Goal: Task Accomplishment & Management: Use online tool/utility

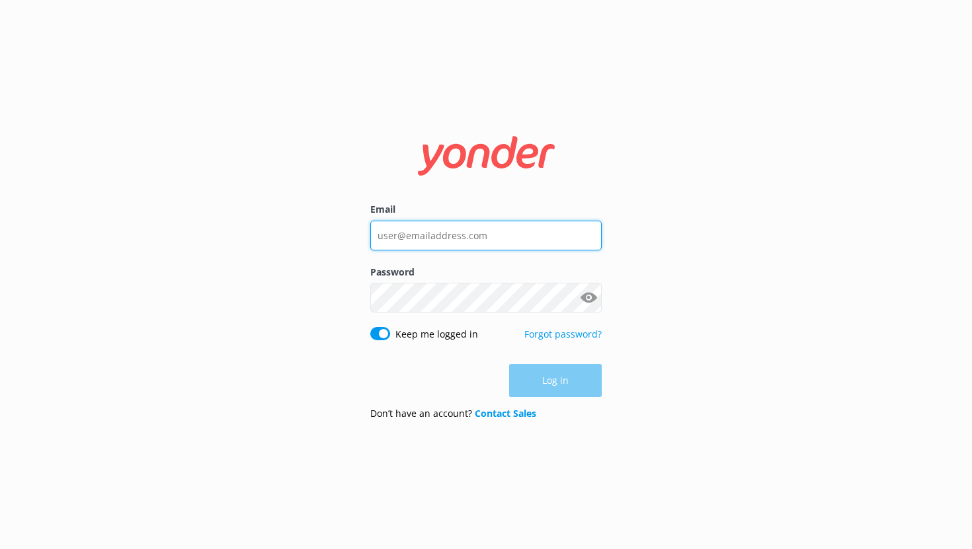
click at [427, 243] on input "Email" at bounding box center [485, 236] width 231 height 30
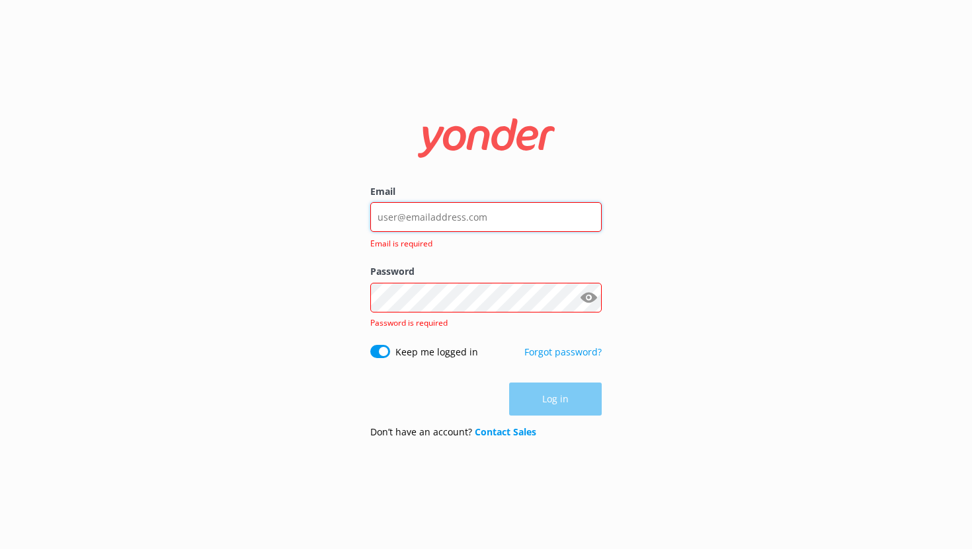
type input "[EMAIL_ADDRESS][DOMAIN_NAME]"
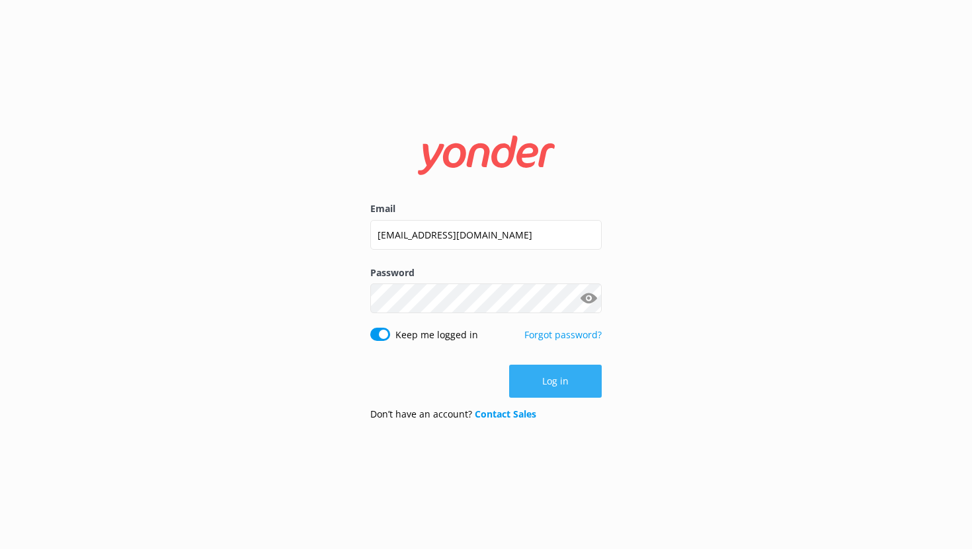
click at [568, 381] on button "Log in" at bounding box center [555, 381] width 93 height 33
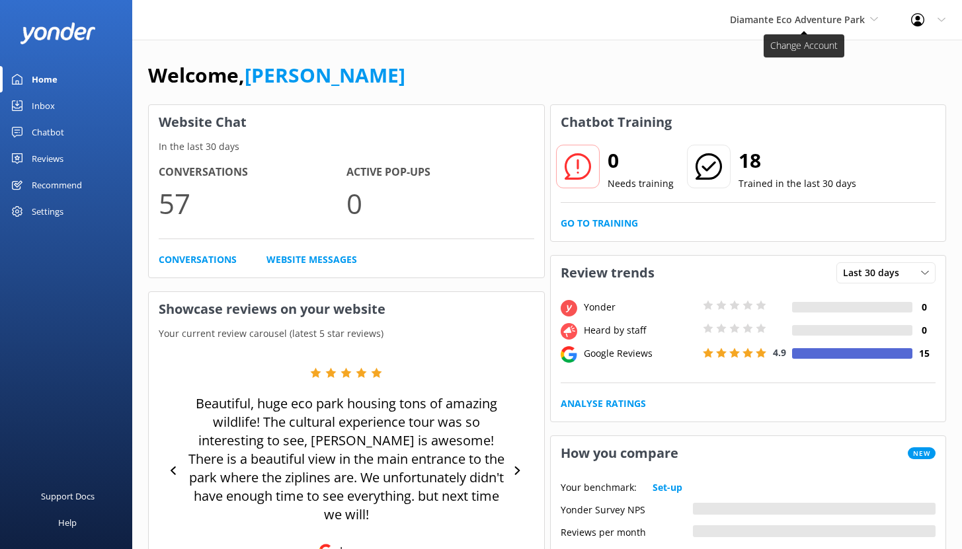
click at [833, 22] on span "Diamante Eco Adventure Park" at bounding box center [797, 19] width 135 height 13
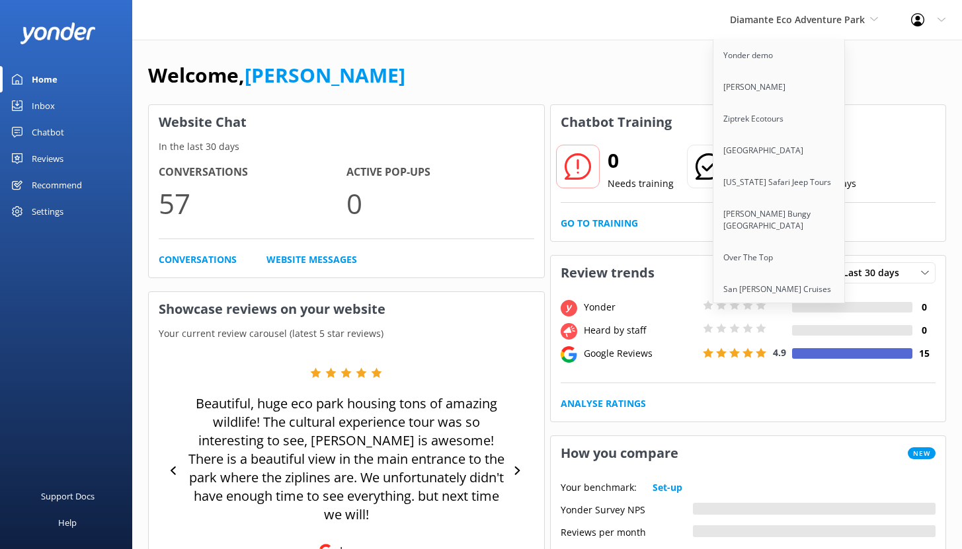
click at [487, 84] on div "Welcome, [PERSON_NAME]" at bounding box center [547, 81] width 798 height 45
click at [56, 130] on div "Chatbot" at bounding box center [48, 132] width 32 height 26
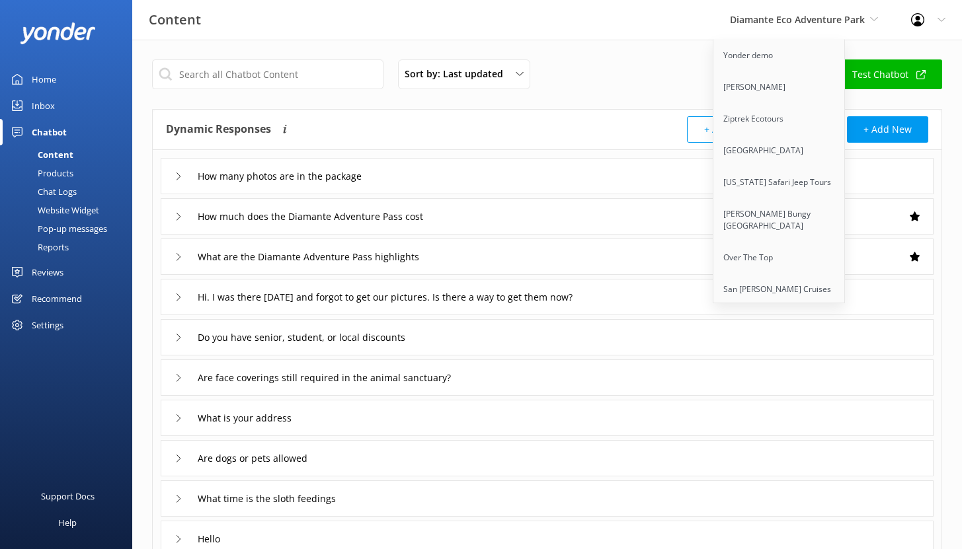
click at [59, 247] on div "Reports" at bounding box center [38, 247] width 61 height 19
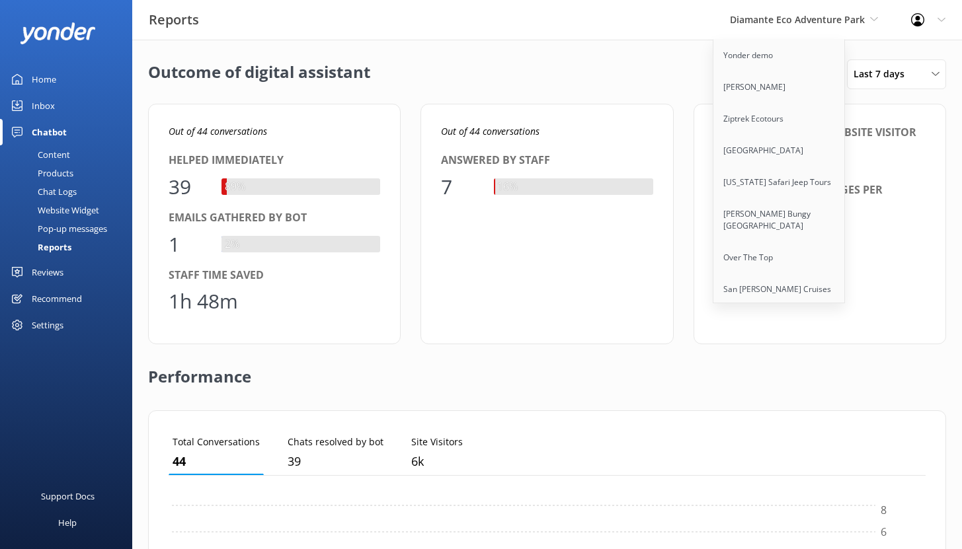
scroll to position [123, 747]
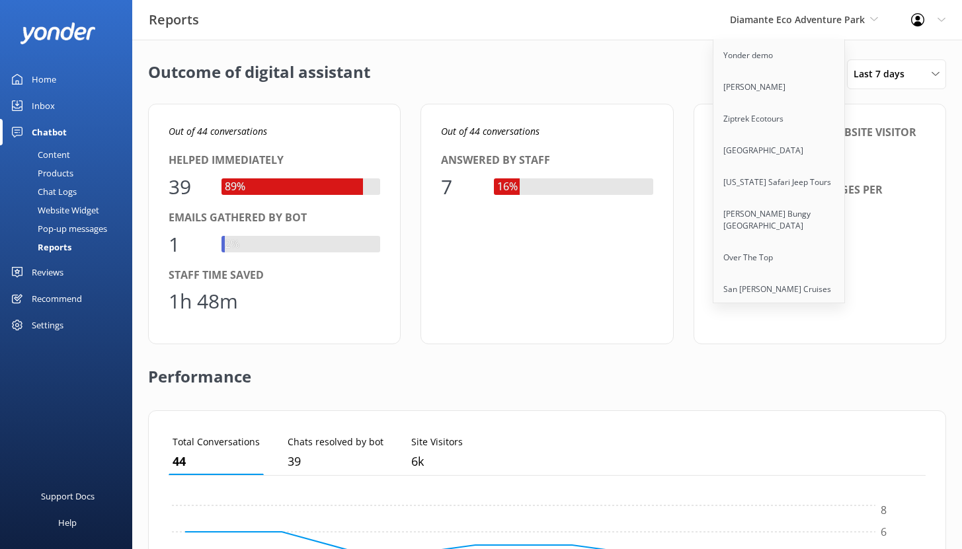
click at [599, 61] on div "Outcome of digital assistant [DATE] - [DATE] Last 7 days Last 7 days Last 30 da…" at bounding box center [547, 74] width 798 height 30
click at [670, 279] on div "Out of 44 conversations Answered by staff 7 16%" at bounding box center [546, 224] width 252 height 241
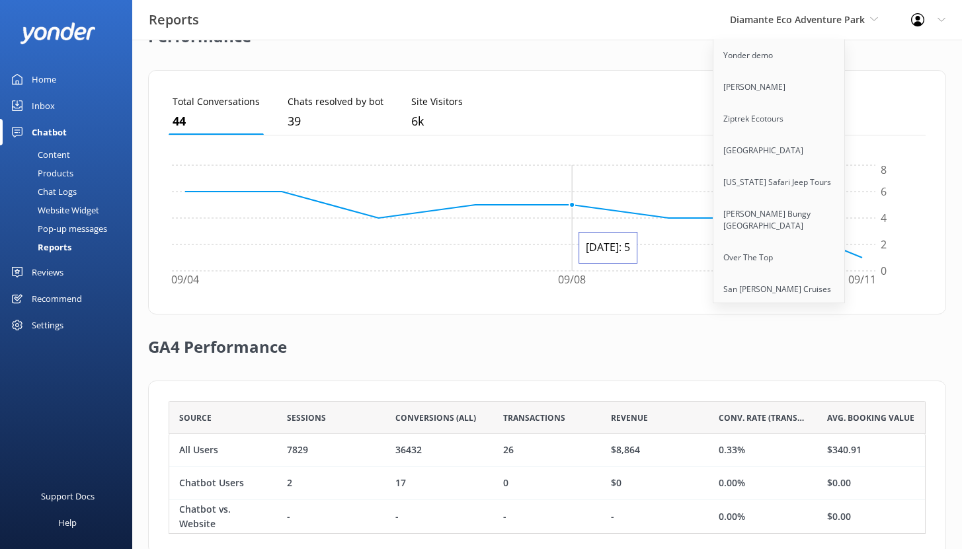
scroll to position [372, 0]
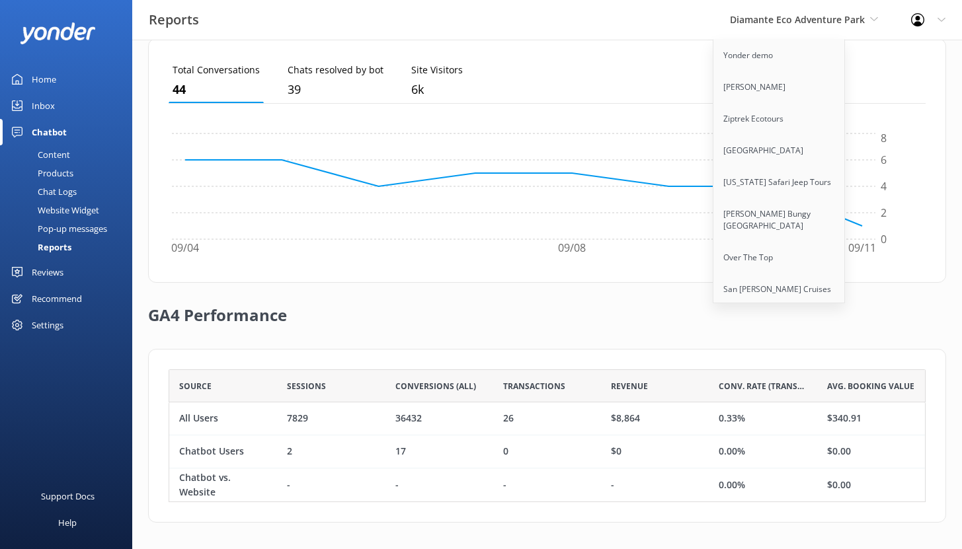
click at [638, 83] on ul "Total Conversations 44 Chats resolved by bot 39 Site Visitors 6k" at bounding box center [547, 81] width 757 height 45
click at [52, 78] on div "Home" at bounding box center [44, 79] width 24 height 26
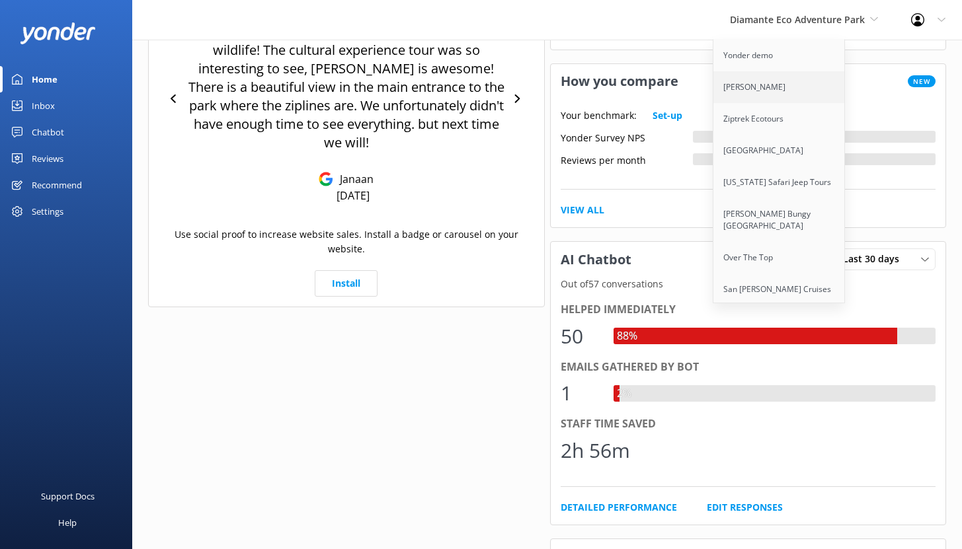
click at [761, 91] on link "[PERSON_NAME]" at bounding box center [779, 87] width 132 height 32
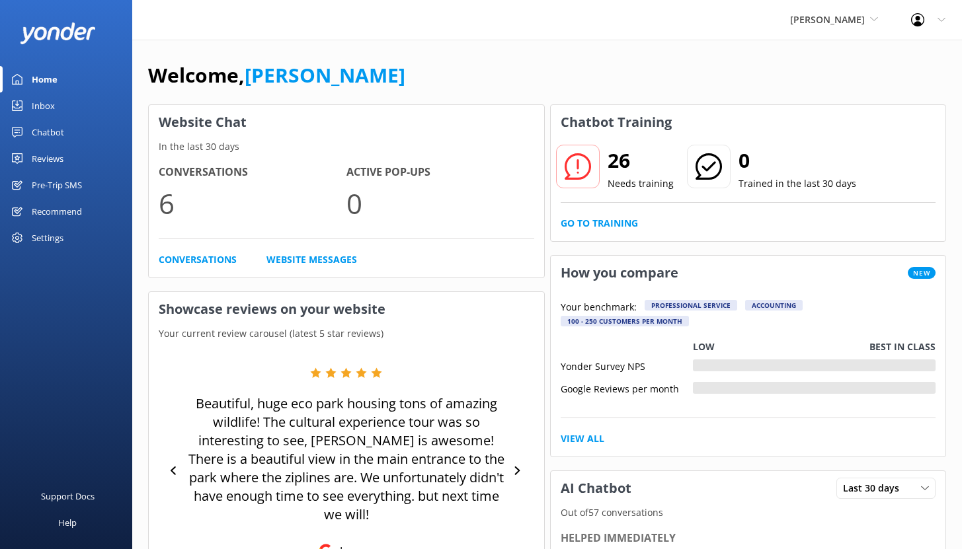
click at [46, 126] on div "Chatbot" at bounding box center [48, 132] width 32 height 26
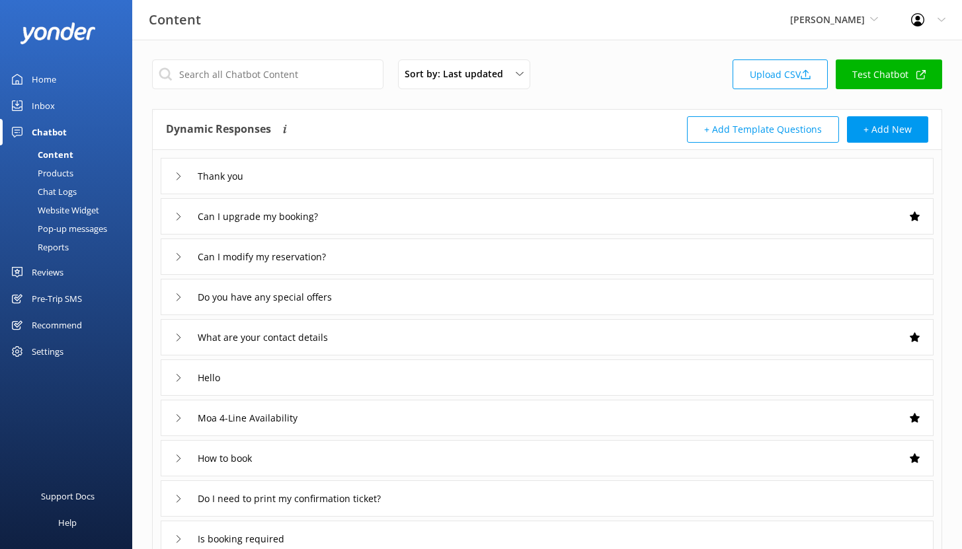
click at [54, 246] on div "Reports" at bounding box center [38, 247] width 61 height 19
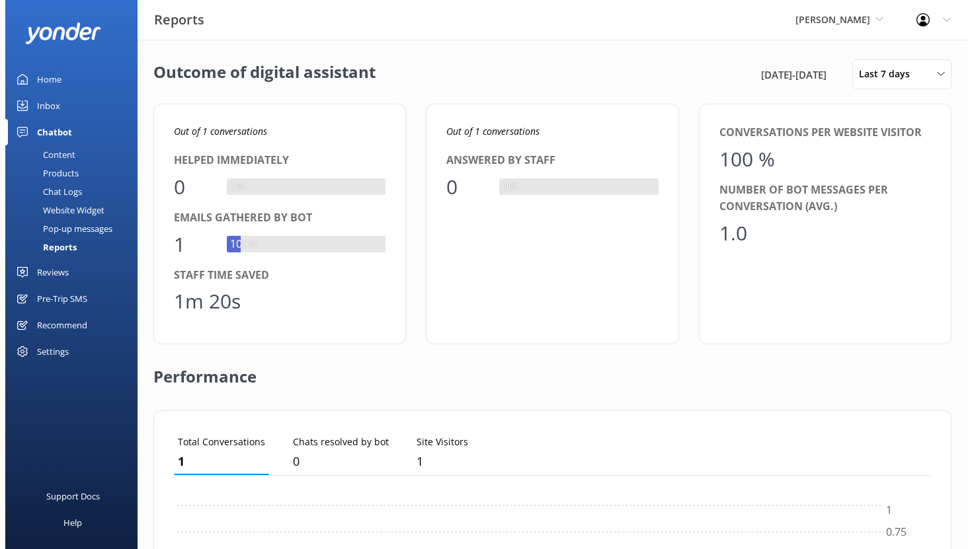
scroll to position [123, 747]
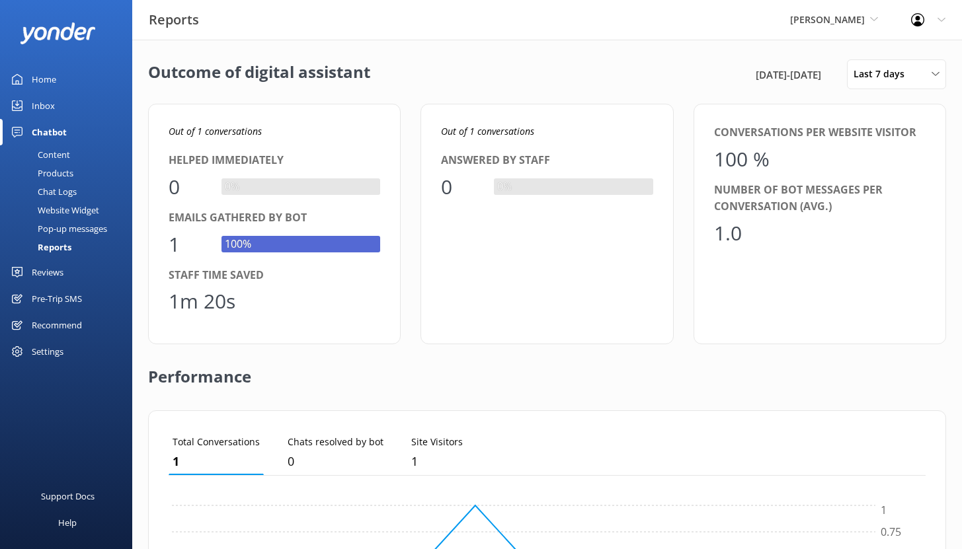
click at [47, 302] on div "Pre-Trip SMS" at bounding box center [57, 299] width 50 height 26
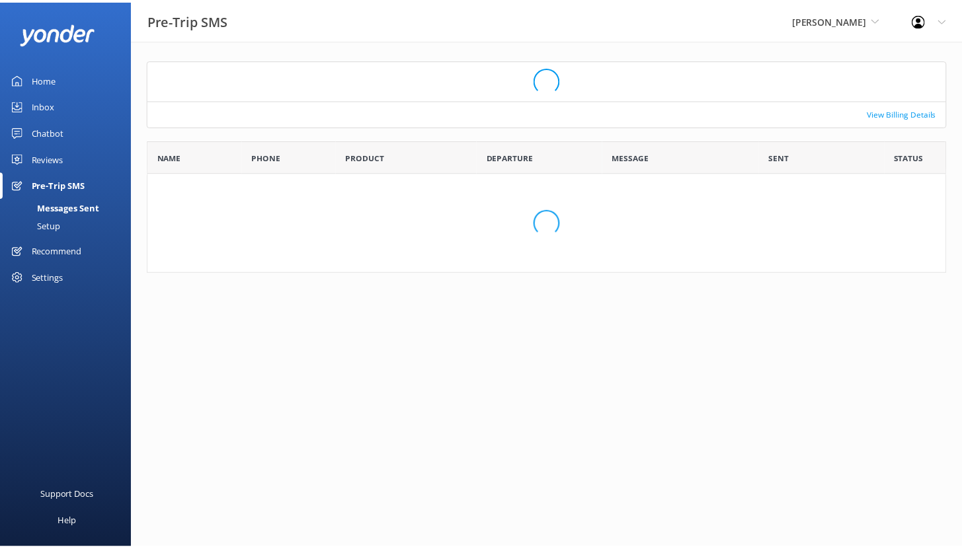
scroll to position [104, 798]
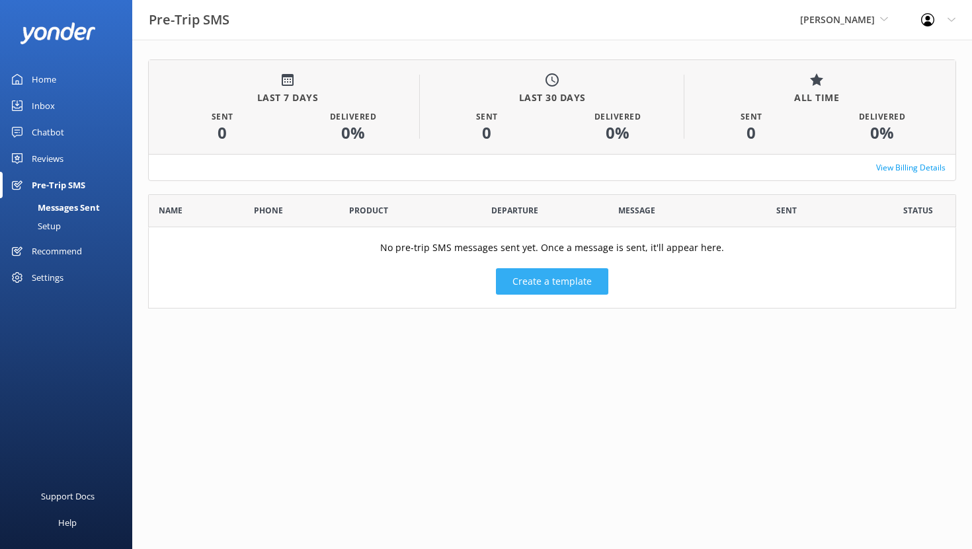
click at [551, 280] on button "Create a template" at bounding box center [552, 281] width 112 height 26
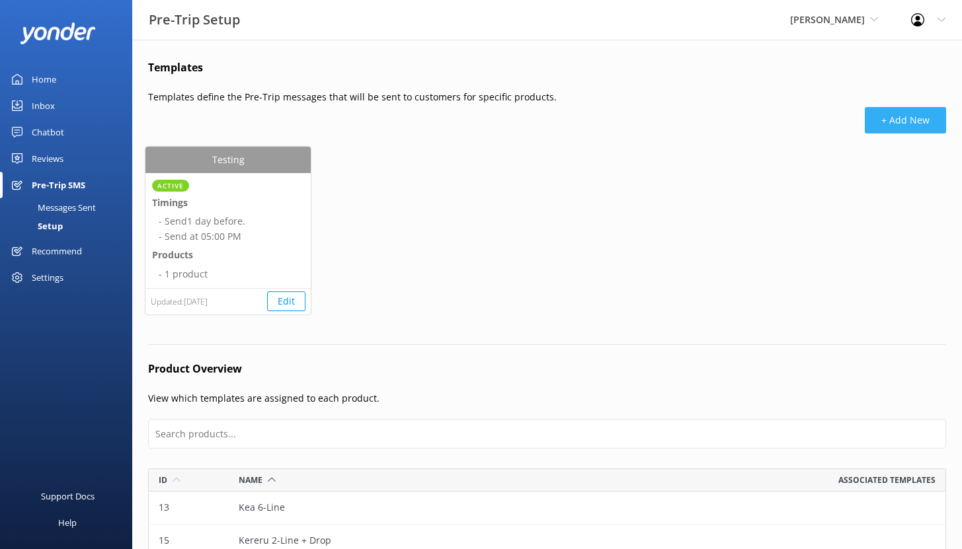
click at [896, 132] on button "+ Add New" at bounding box center [904, 120] width 81 height 26
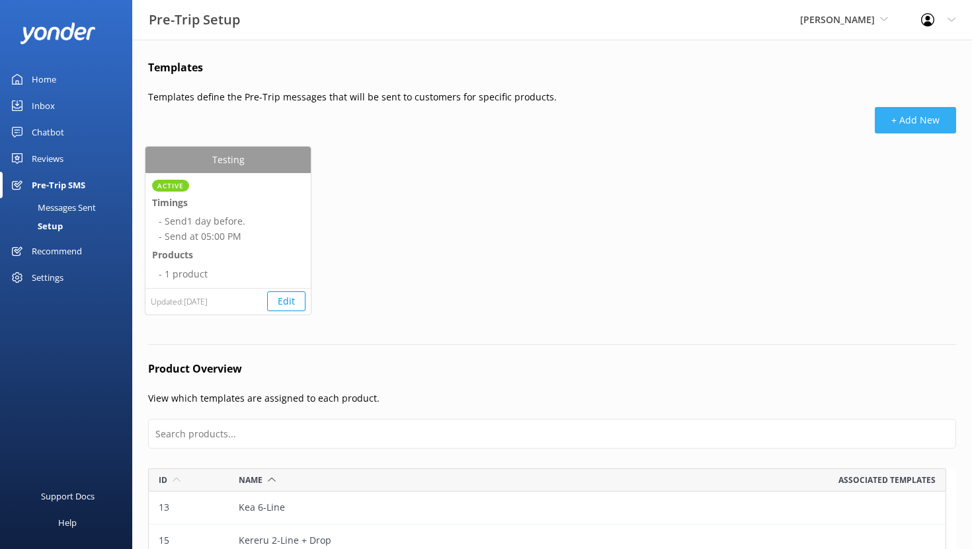
select select "17:00"
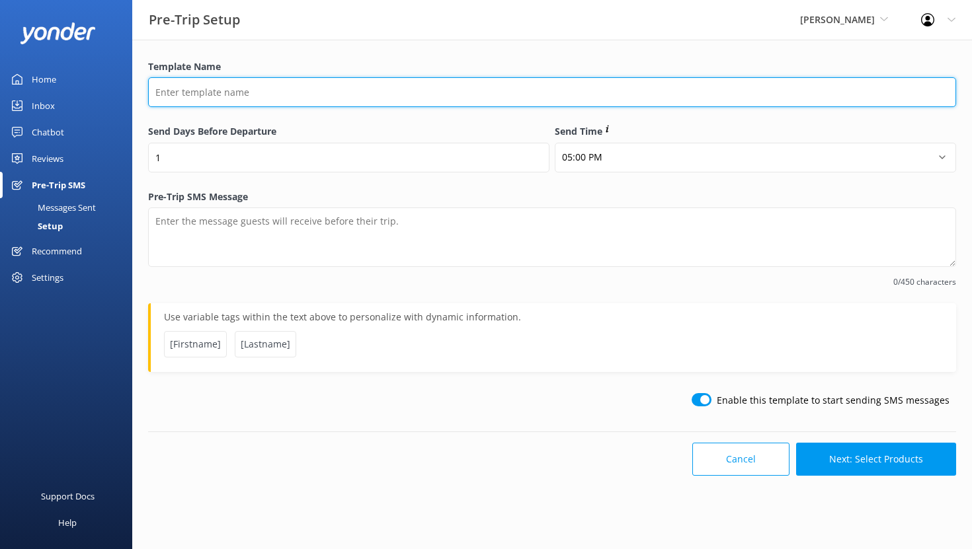
click at [229, 95] on input "Template Name" at bounding box center [552, 92] width 808 height 30
type input "Waiver"
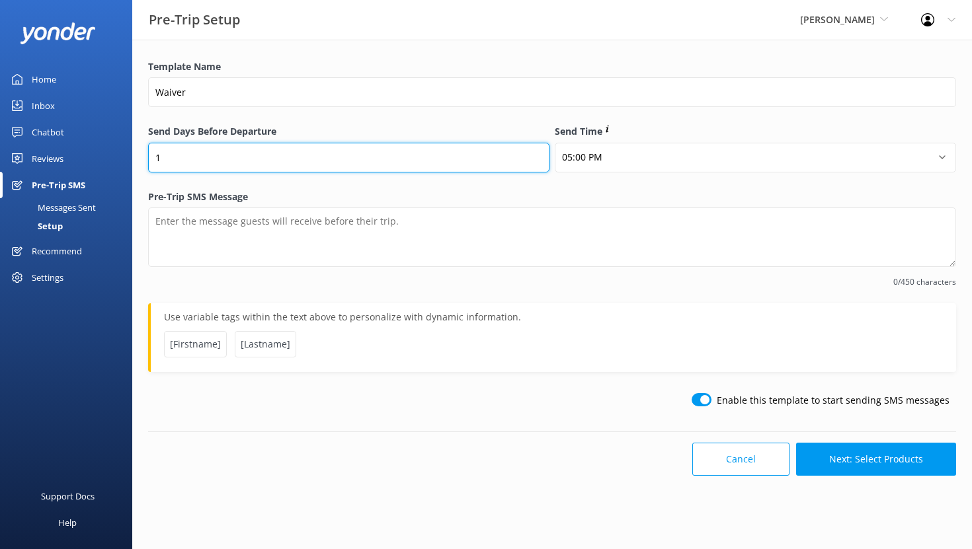
click at [258, 165] on input "1" at bounding box center [348, 158] width 401 height 30
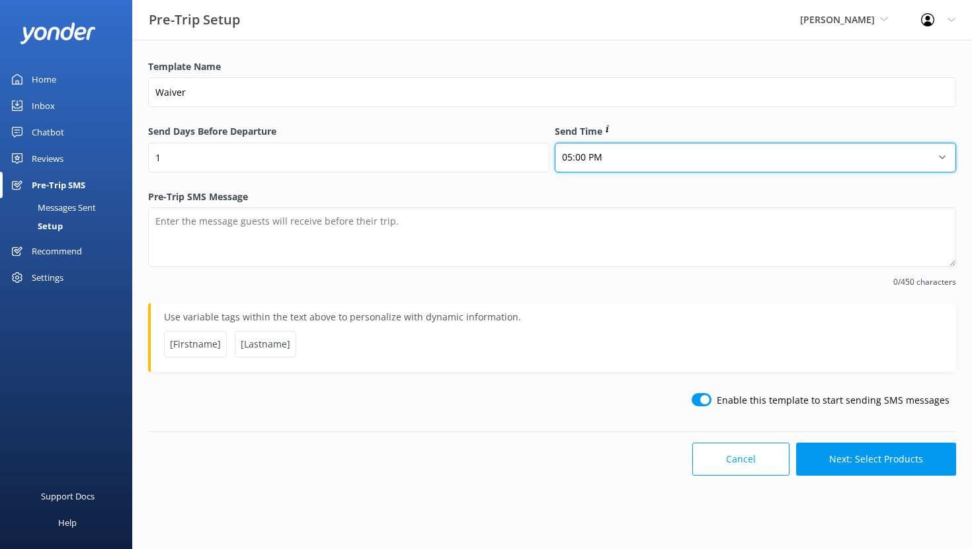
click at [596, 155] on select "12:00 AM 01:00 AM 02:00 AM 03:00 AM 04:00 AM 05:00 AM 06:00 AM 07:00 AM 08:00 A…" at bounding box center [755, 158] width 401 height 30
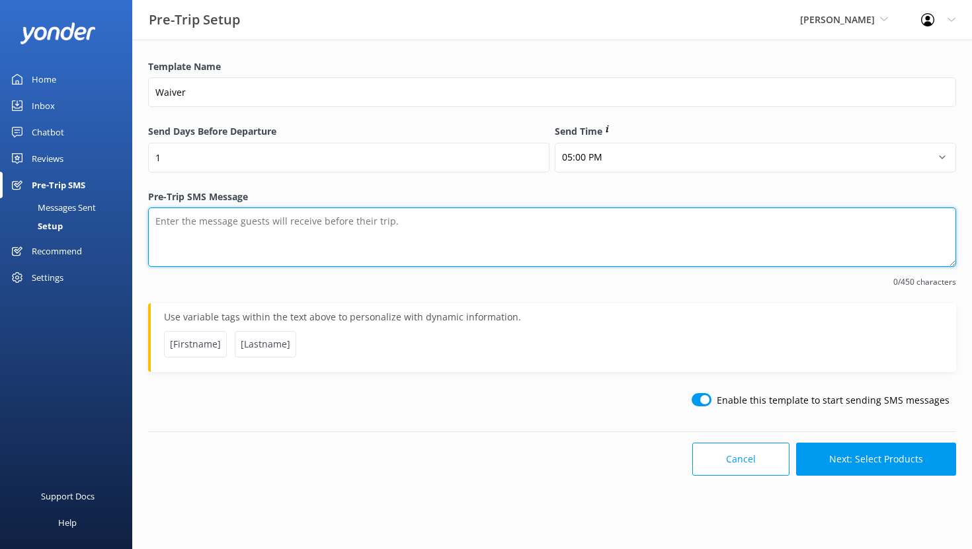
click at [219, 231] on textarea "Pre-Trip SMS Message" at bounding box center [552, 237] width 808 height 59
type textarea "P"
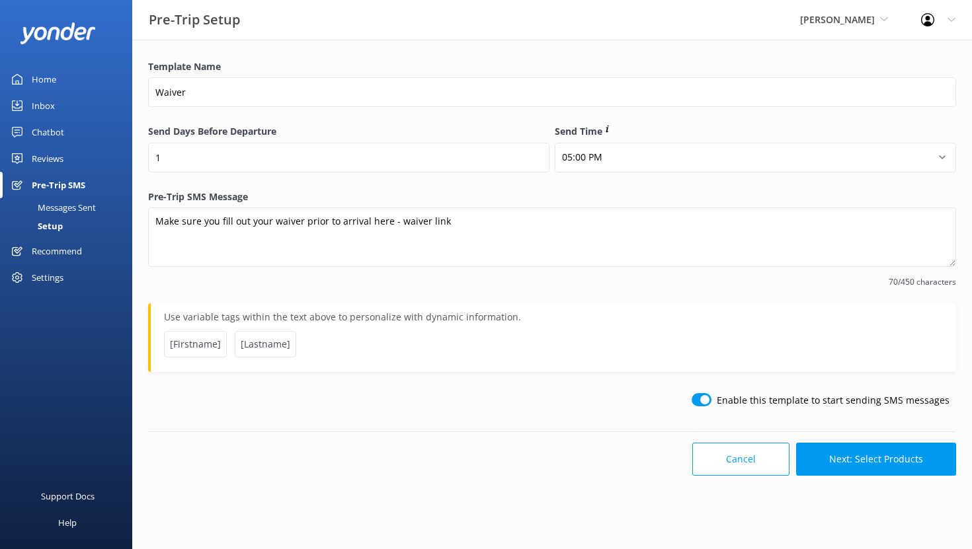
click at [198, 347] on span "[Firstname]" at bounding box center [195, 344] width 63 height 26
click at [200, 342] on span "[Firstname]" at bounding box center [195, 344] width 63 height 26
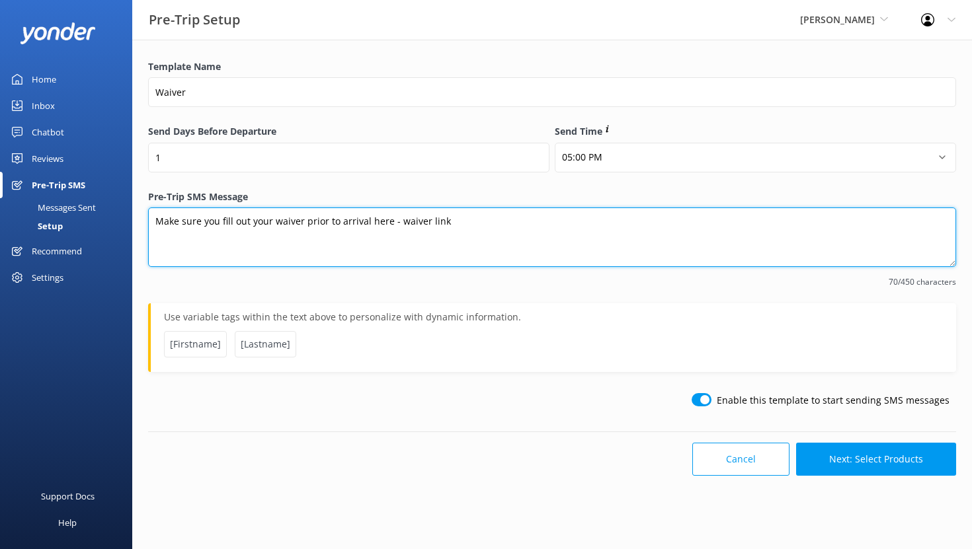
click at [155, 221] on textarea "Make sure you fill out your waiver prior to arrival here - waiver link" at bounding box center [552, 237] width 808 height 59
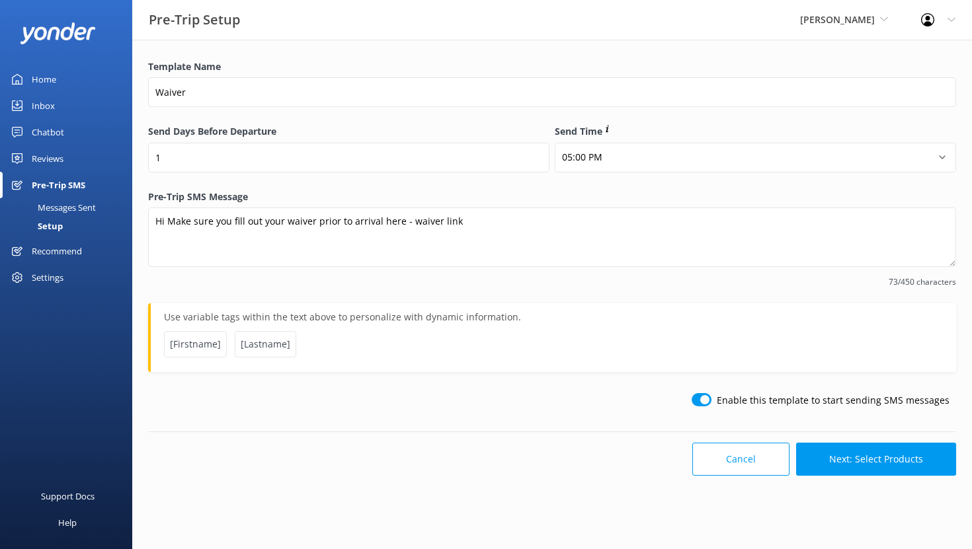
click at [194, 336] on span "[Firstname]" at bounding box center [195, 344] width 63 height 26
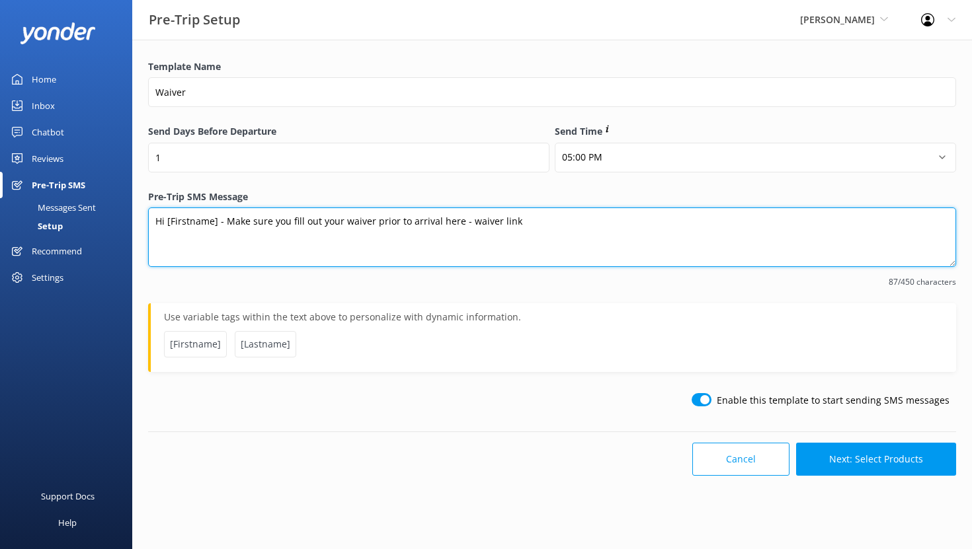
type textarea "Hi [Firstname] - Make sure you fill out your waiver prior to arrival here - wai…"
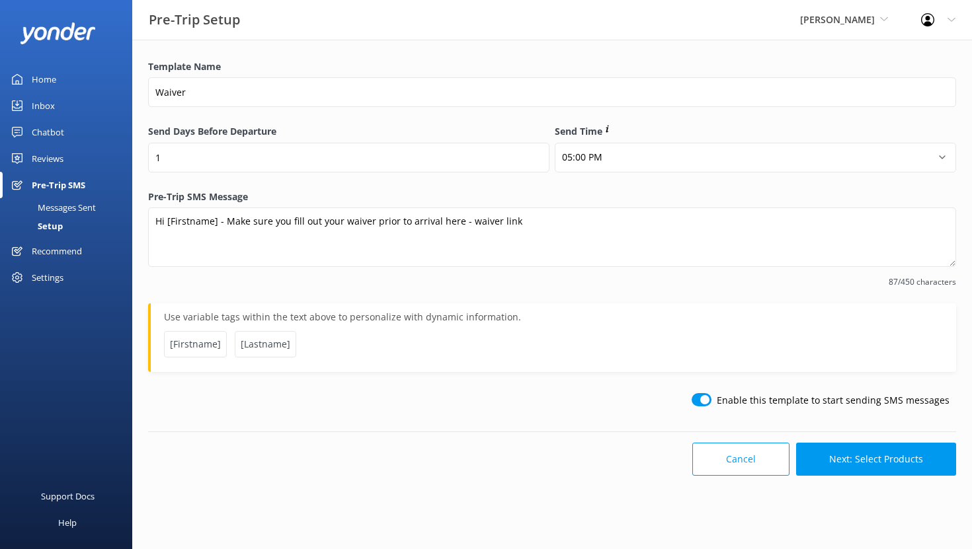
click at [707, 402] on input "checkbox" at bounding box center [701, 399] width 20 height 13
click at [710, 401] on input "checkbox" at bounding box center [701, 399] width 20 height 13
checkbox input "true"
click at [864, 458] on button "Next: Select Products" at bounding box center [876, 459] width 160 height 33
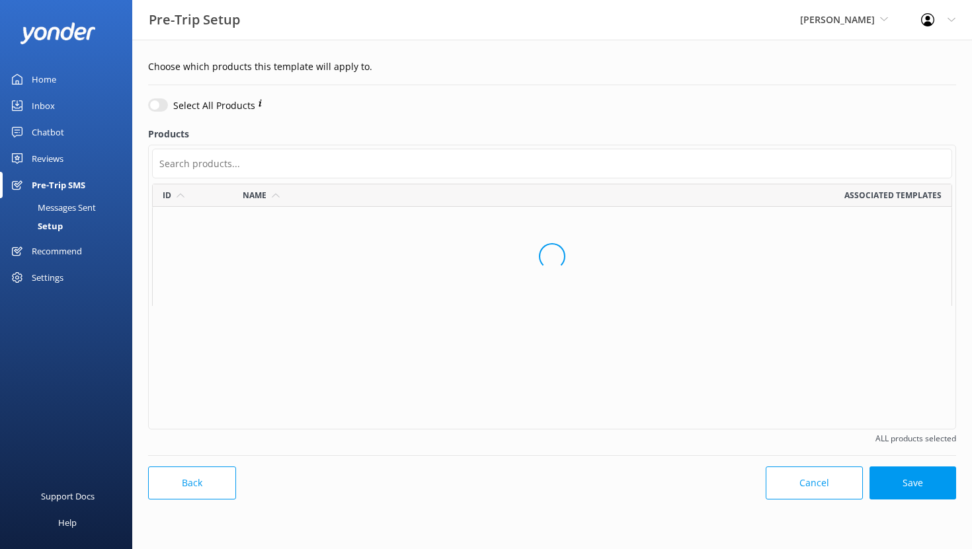
checkbox input "false"
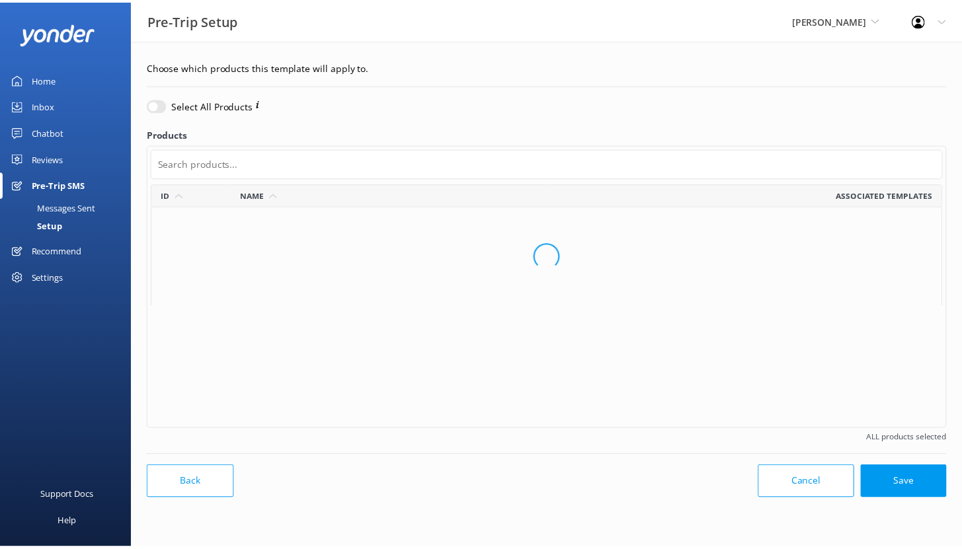
scroll to position [234, 790]
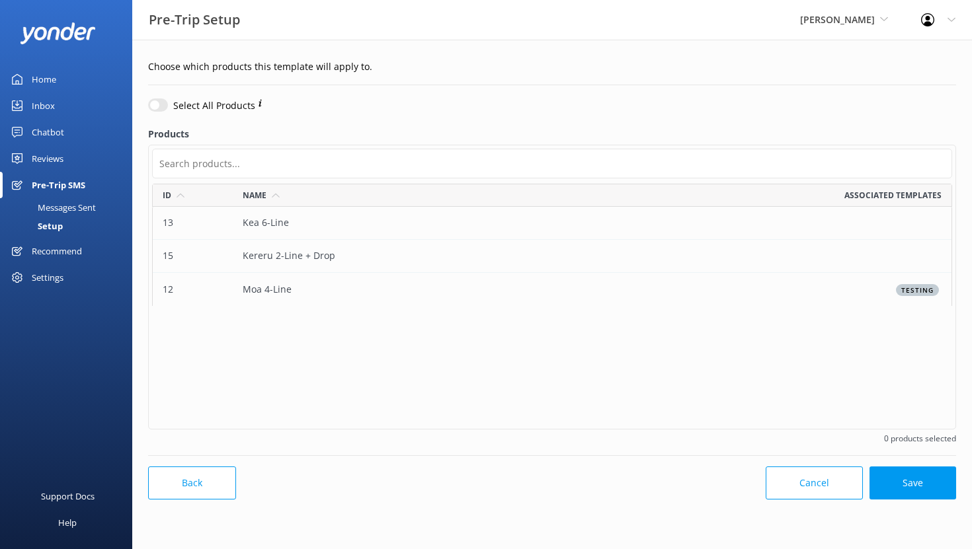
click at [333, 221] on div "Kea 6-Line" at bounding box center [392, 223] width 319 height 33
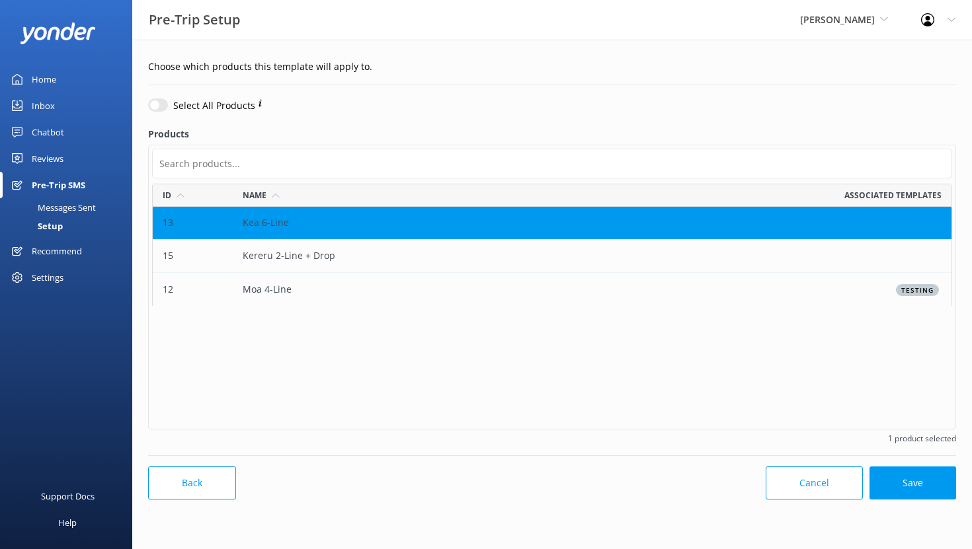
click at [371, 253] on div "Kereru 2-Line + Drop" at bounding box center [392, 256] width 319 height 33
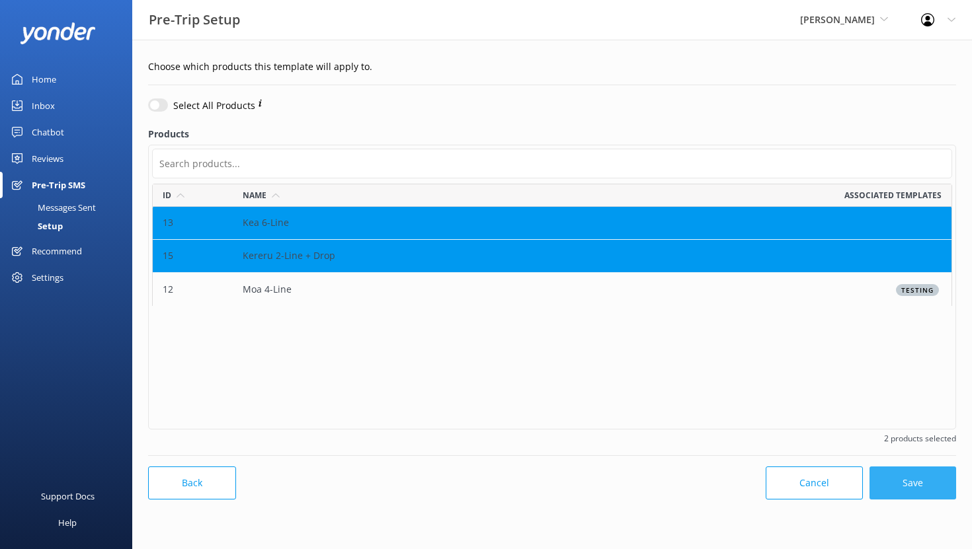
click at [924, 484] on button "Save" at bounding box center [912, 483] width 87 height 33
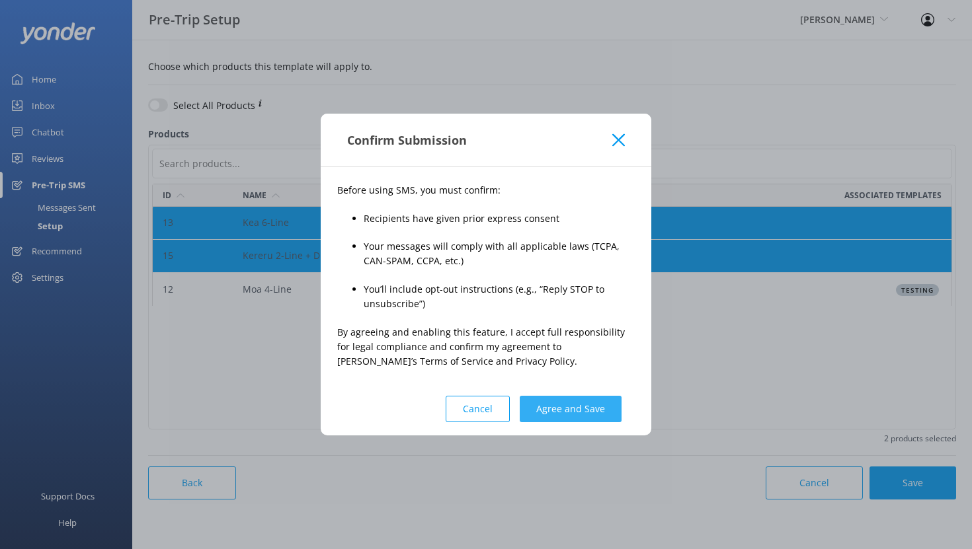
click at [563, 407] on button "Agree and Save" at bounding box center [570, 409] width 102 height 26
